Goal: Task Accomplishment & Management: Manage account settings

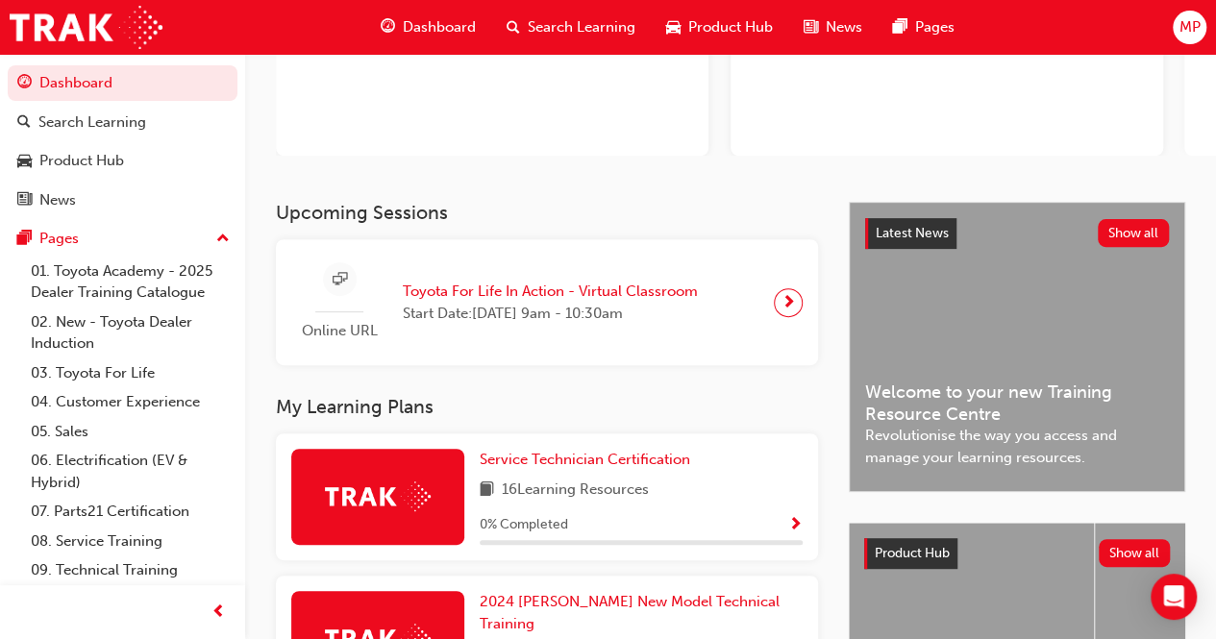
scroll to position [288, 0]
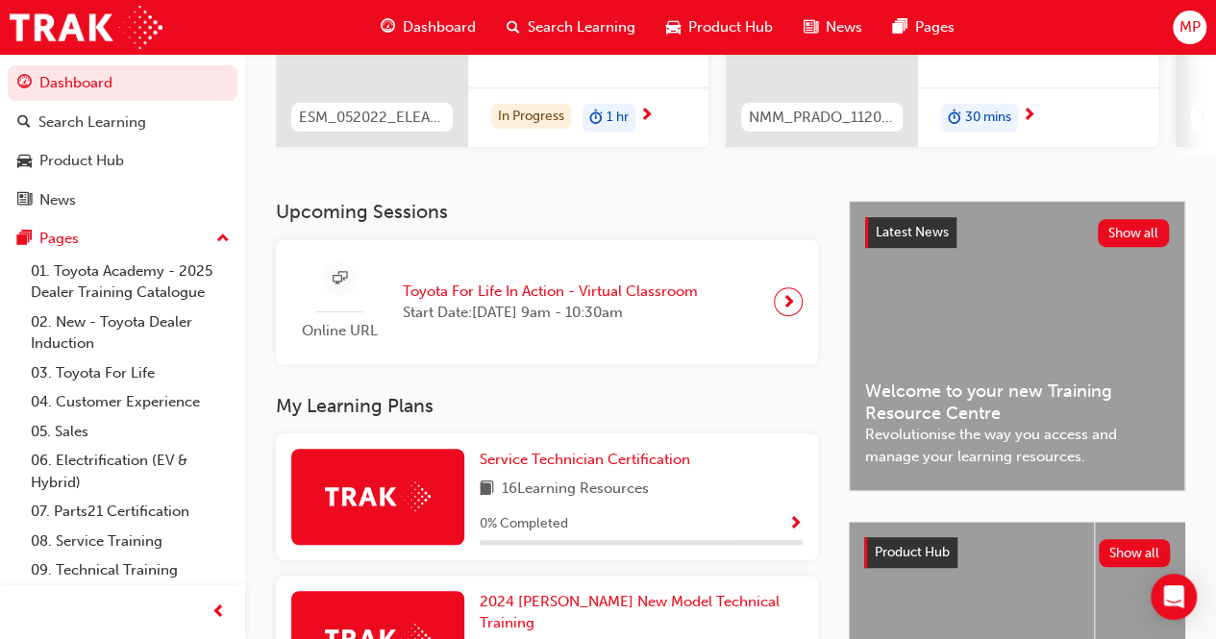
click at [1190, 33] on span "MP" at bounding box center [1188, 27] width 21 height 22
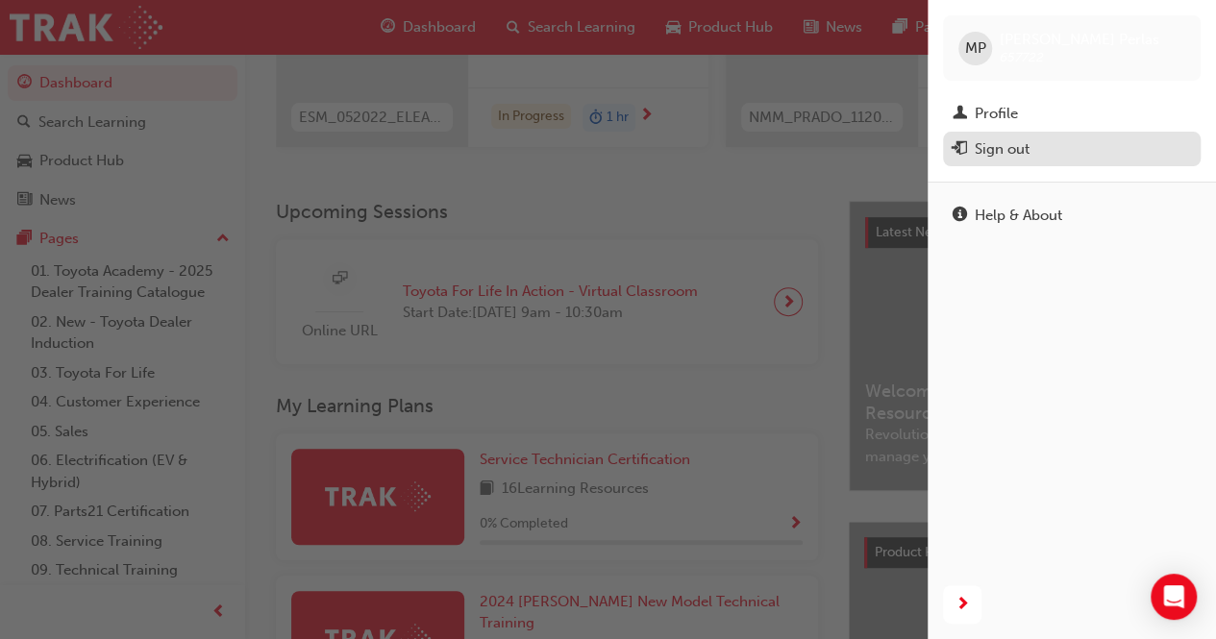
click at [1032, 149] on div "Sign out" at bounding box center [1071, 149] width 238 height 24
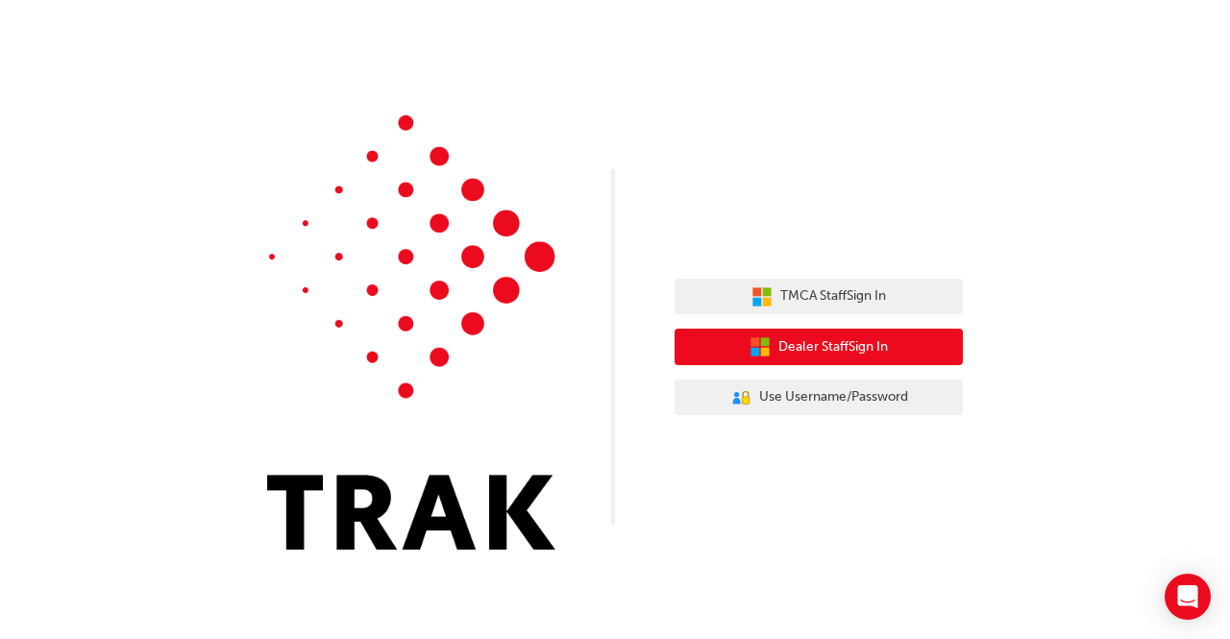
click at [794, 345] on span "Dealer Staff Sign In" at bounding box center [833, 347] width 110 height 22
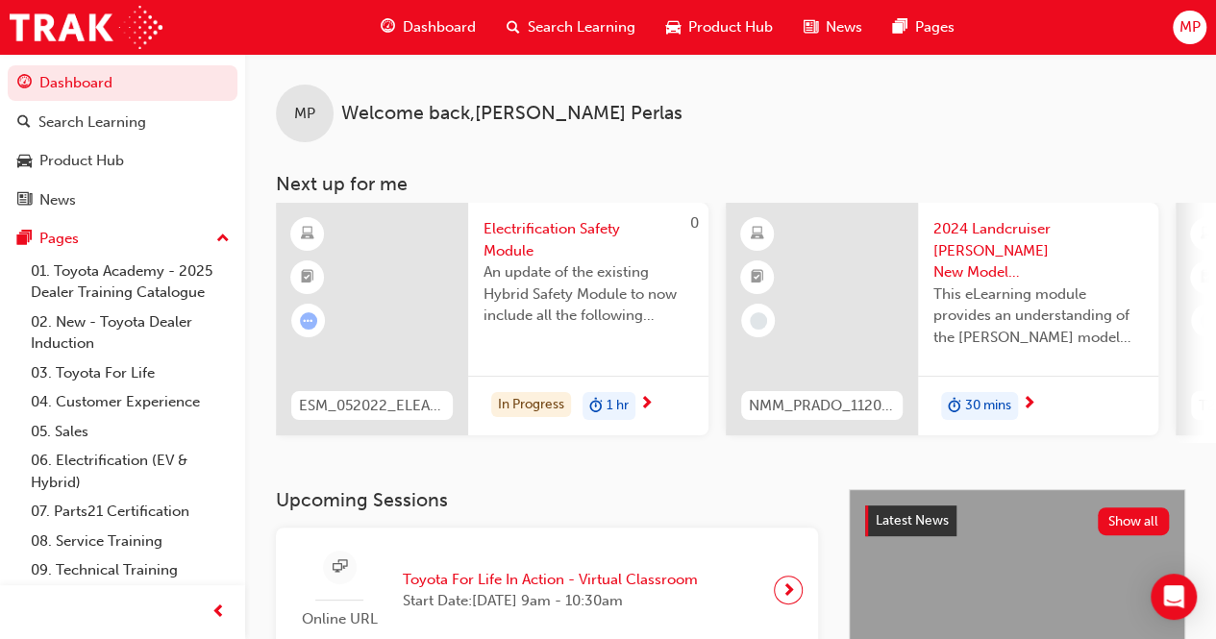
click at [1203, 32] on div "MP" at bounding box center [1189, 28] width 34 height 34
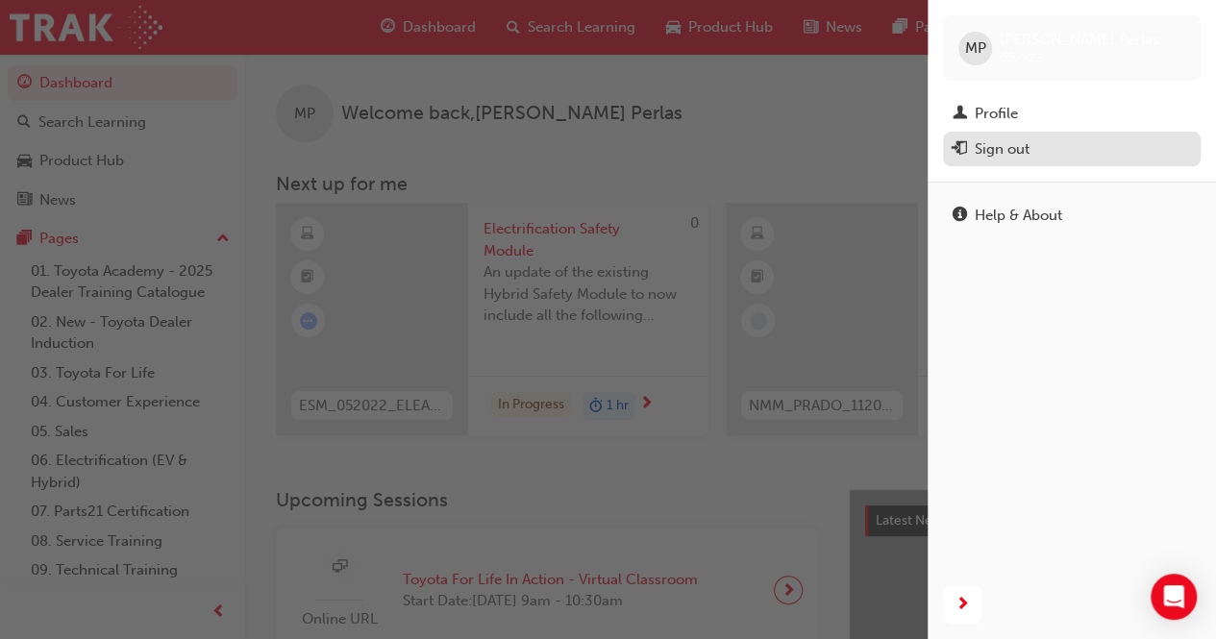
click at [961, 141] on span "exit-icon" at bounding box center [959, 149] width 14 height 17
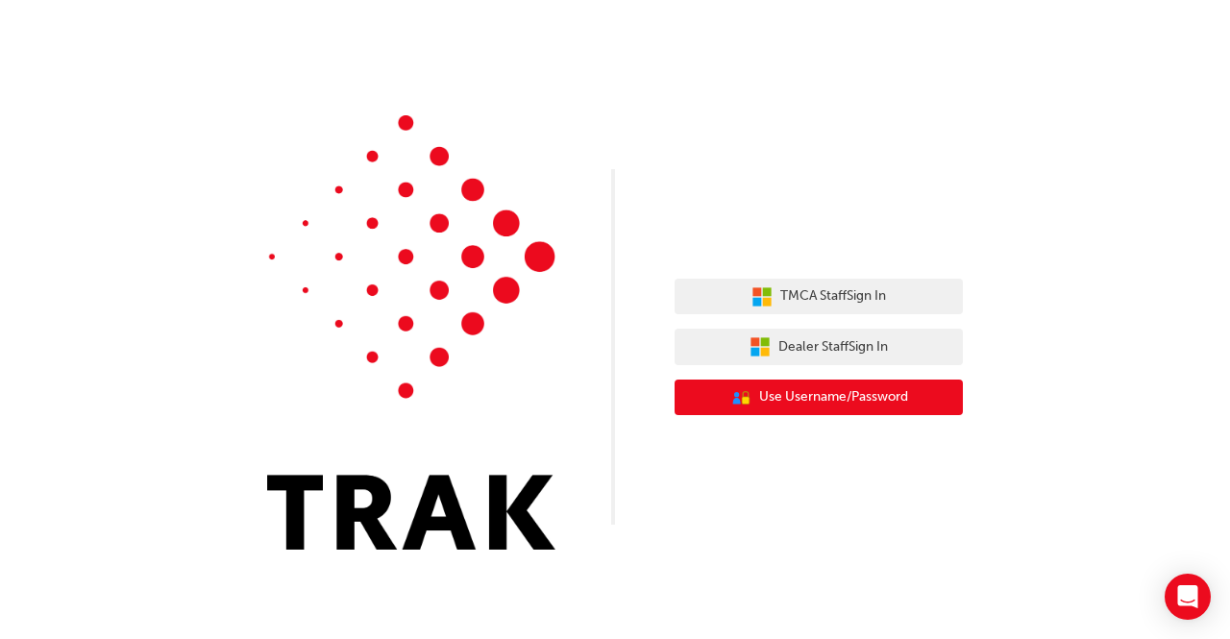
click at [838, 393] on span "Use Username/Password" at bounding box center [833, 397] width 149 height 22
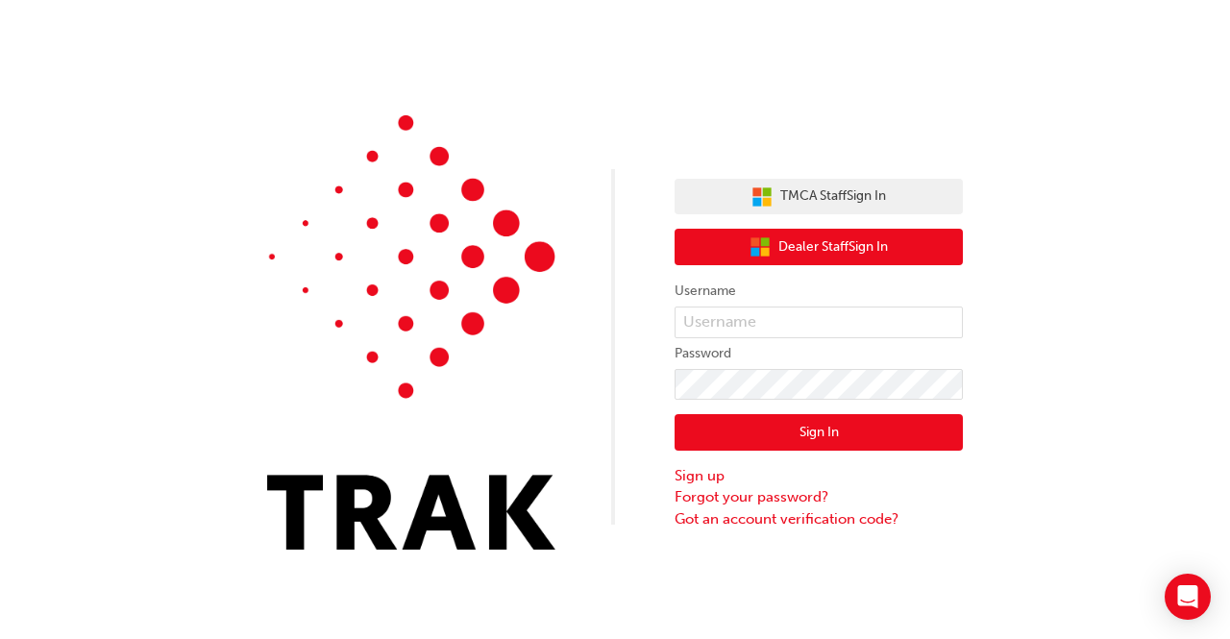
click at [812, 244] on span "Dealer Staff Sign In" at bounding box center [833, 247] width 110 height 22
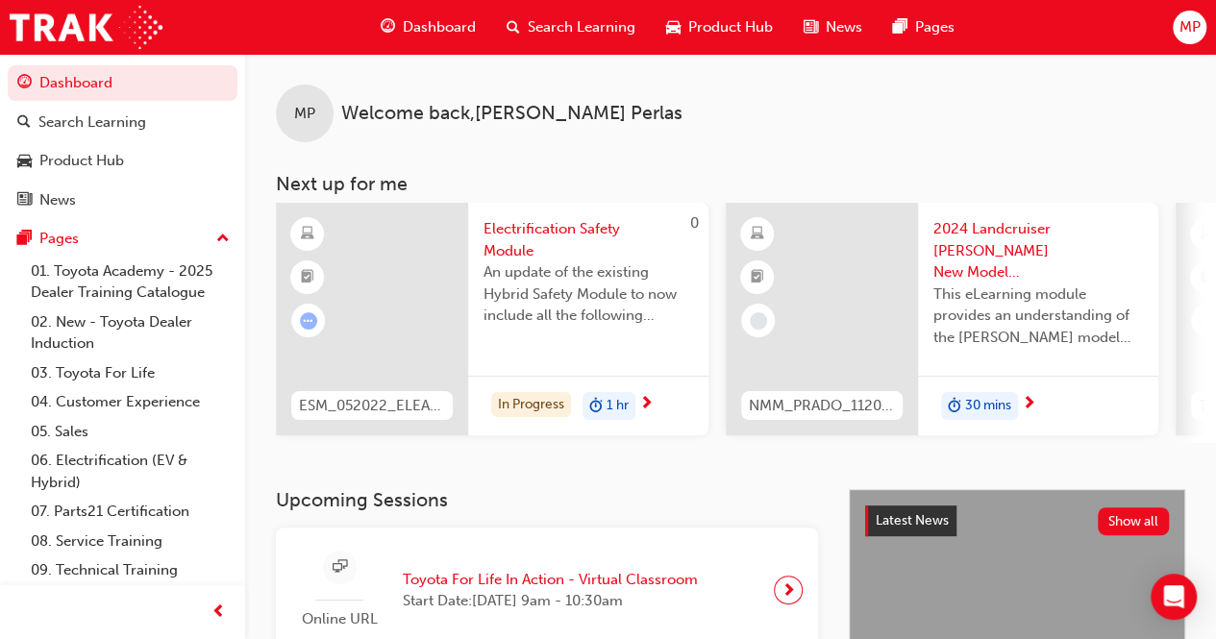
drag, startPoint x: 1229, startPoint y: 3, endPoint x: 888, endPoint y: 99, distance: 354.4
click at [764, 146] on div "MP Welcome back , Marvin Perlas Next up for me 0 ESM_052022_ELEARN Electrificat…" at bounding box center [730, 248] width 971 height 389
click at [1195, 20] on span "MP" at bounding box center [1188, 27] width 21 height 22
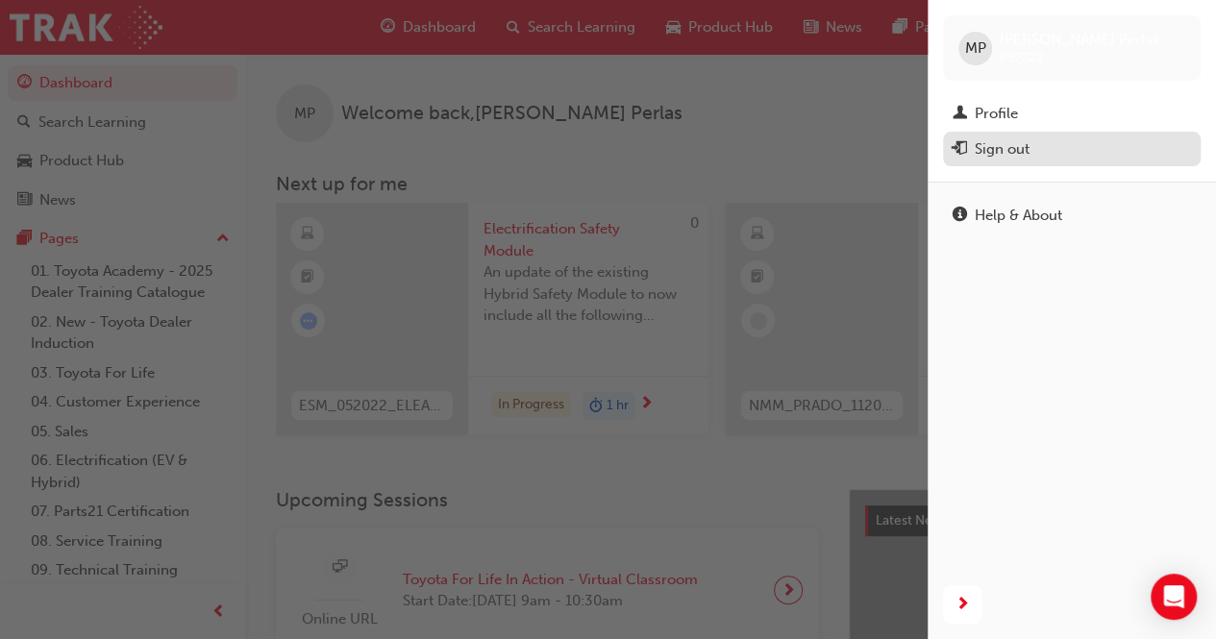
click at [977, 135] on button "Sign out" at bounding box center [1072, 150] width 258 height 36
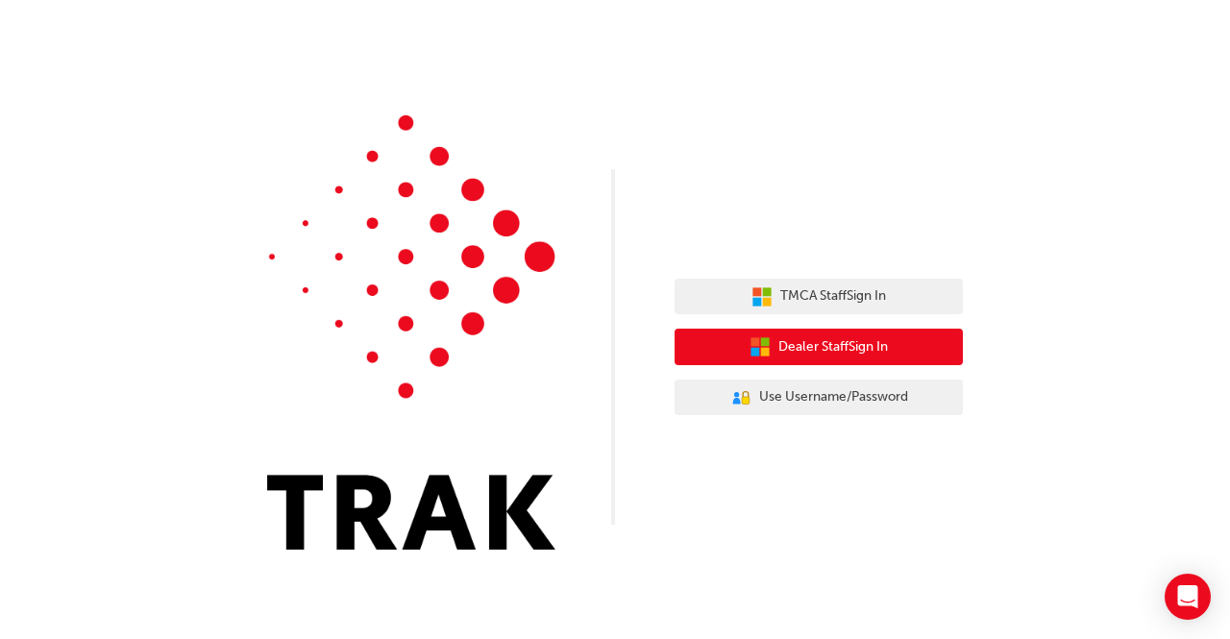
click at [744, 349] on button "Dealer Staff Sign In" at bounding box center [819, 347] width 288 height 37
